Goal: Transaction & Acquisition: Download file/media

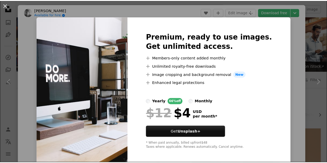
scroll to position [400, 0]
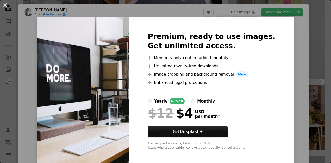
click at [135, 11] on div "An X shape Premium, ready to use images. Get unlimited access. A plus sign Memb…" at bounding box center [165, 81] width 331 height 163
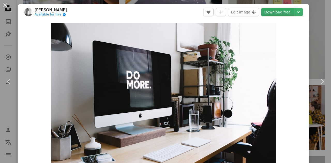
click at [272, 14] on link "Download free" at bounding box center [277, 12] width 33 height 8
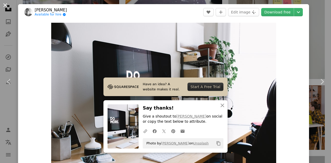
click at [4, 8] on button "An X shape" at bounding box center [5, 5] width 6 height 6
